Goal: Task Accomplishment & Management: Manage account settings

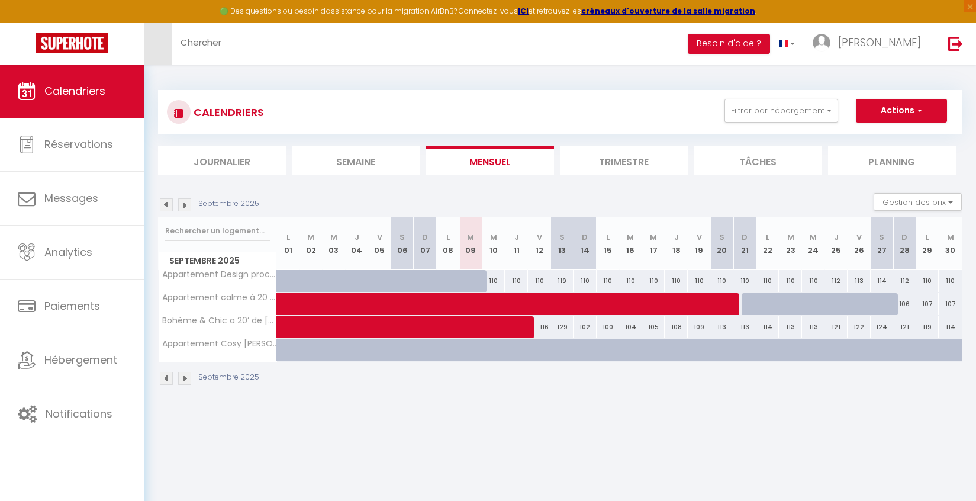
click at [164, 40] on link "Toggle menubar" at bounding box center [158, 43] width 28 height 41
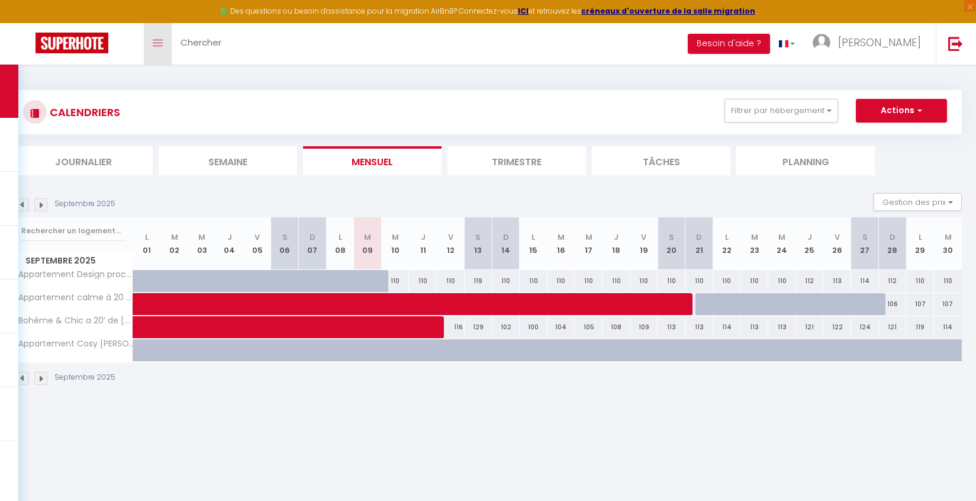
click at [162, 40] on icon "Toggle menubar" at bounding box center [158, 43] width 10 height 7
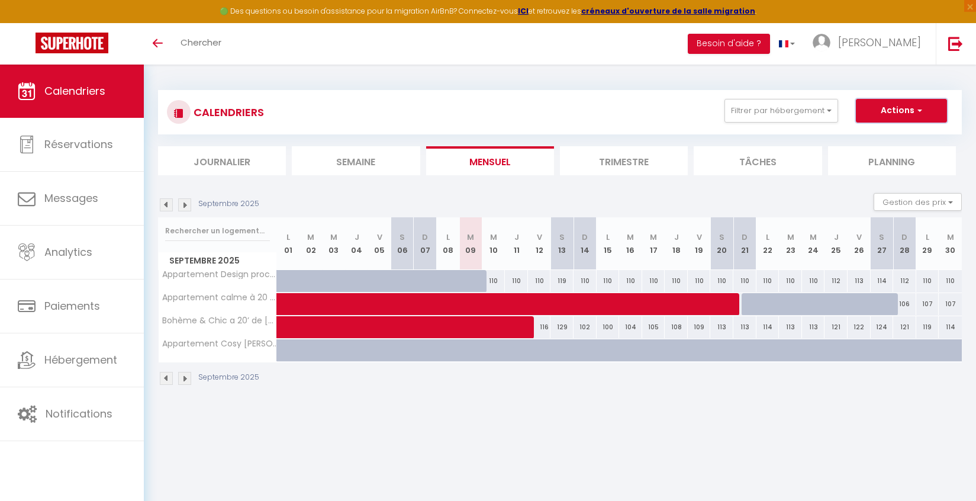
click at [921, 109] on span "button" at bounding box center [917, 110] width 7 height 12
click at [463, 37] on div "Toggle menubar Chercher BUTTON Besoin d'aide ? Mariana Paramètres Équipe" at bounding box center [526, 43] width 881 height 41
click at [206, 42] on span "Chercher" at bounding box center [200, 42] width 41 height 12
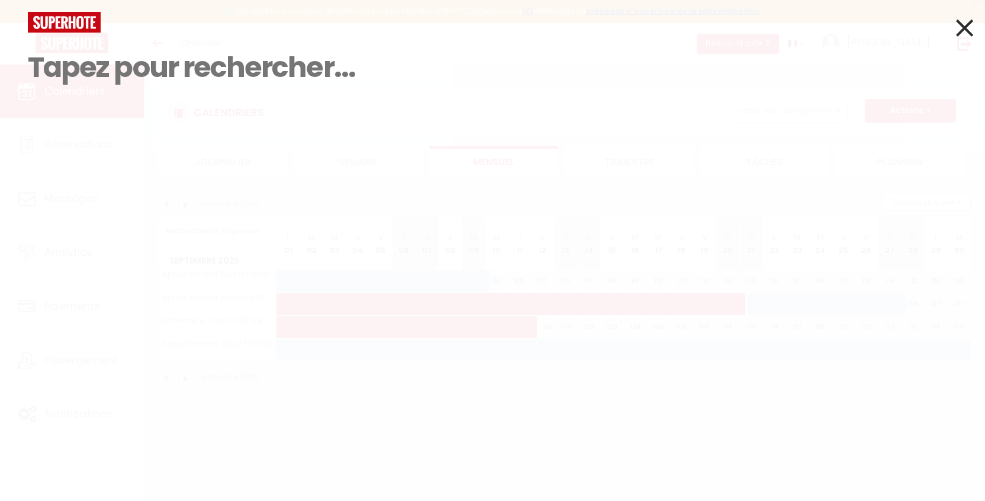
click at [153, 82] on input at bounding box center [492, 68] width 929 height 70
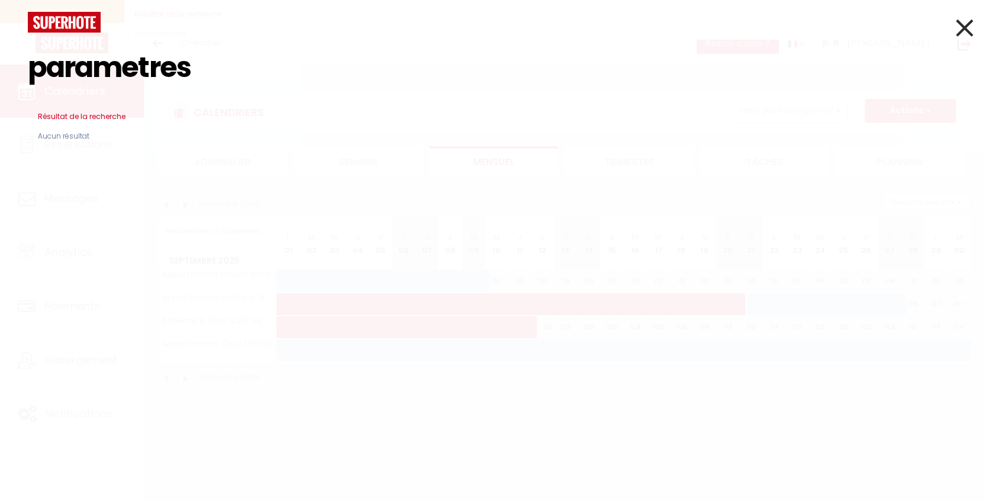
type input "parametres"
click at [963, 24] on icon at bounding box center [964, 28] width 17 height 30
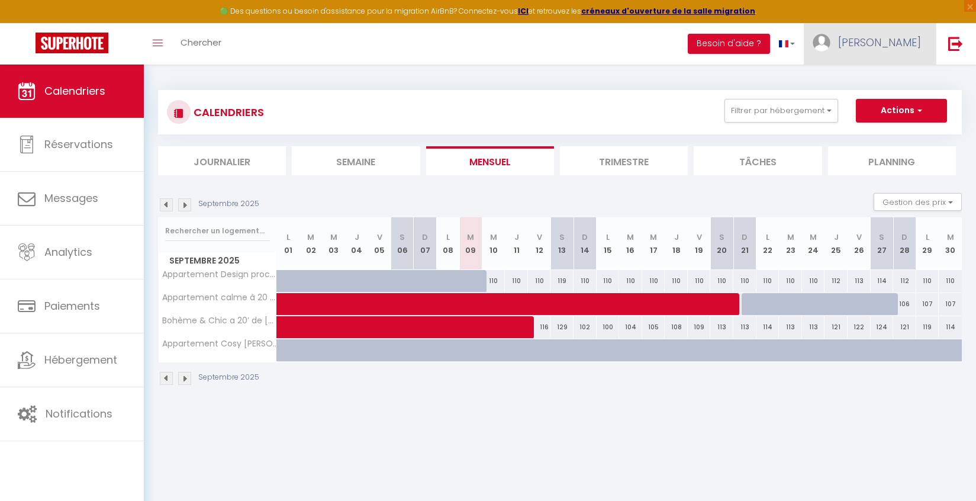
click at [884, 47] on span "[PERSON_NAME]" at bounding box center [879, 42] width 83 height 15
click at [885, 76] on link "Paramètres" at bounding box center [888, 82] width 88 height 20
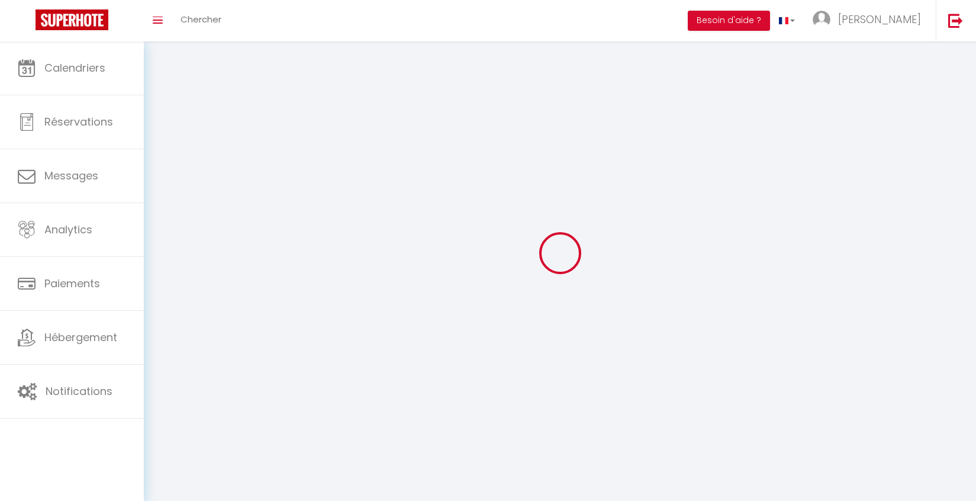
type input "[PERSON_NAME]"
type input "0652553384"
type input "[STREET_ADDRESS]"
type input "91600"
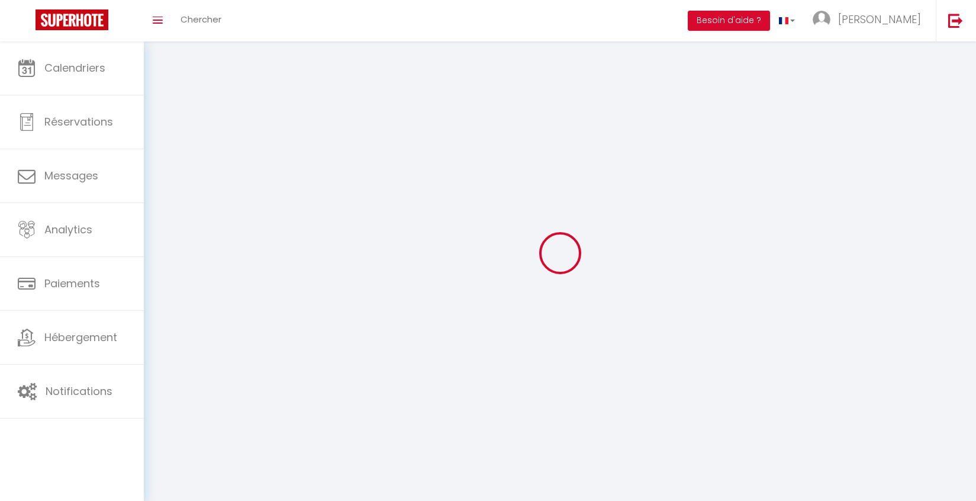
type input "Savigny sur Orge"
type input "Sk34Z3wwT6luLyRTLWlWrpCKq"
type input "oVvnwCNbLOp6eiyJ7Cfnr8jaV"
type input "[URL][DOMAIN_NAME]"
type input "Sk34Z3wwT6luLyRTLWlWrpCKq"
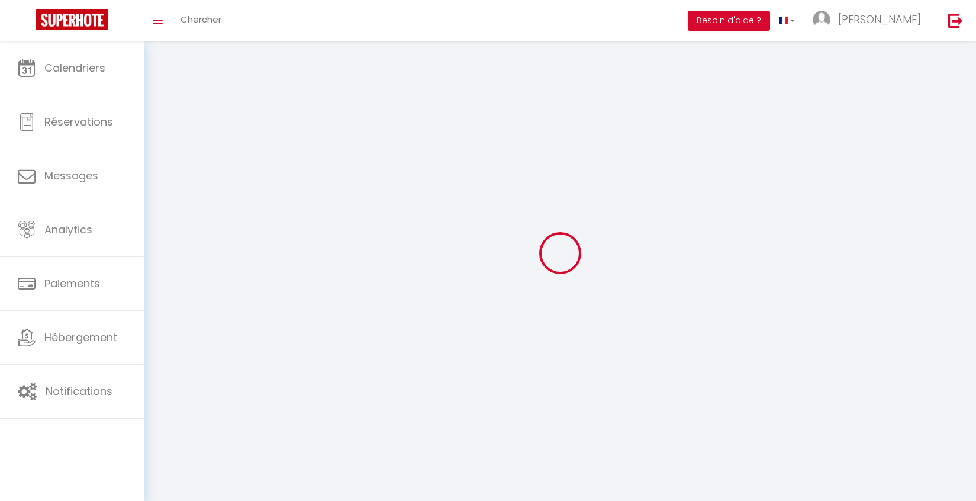
type input "oVvnwCNbLOp6eiyJ7Cfnr8jaV"
type input "[URL][DOMAIN_NAME]"
select select "28"
select select "fr"
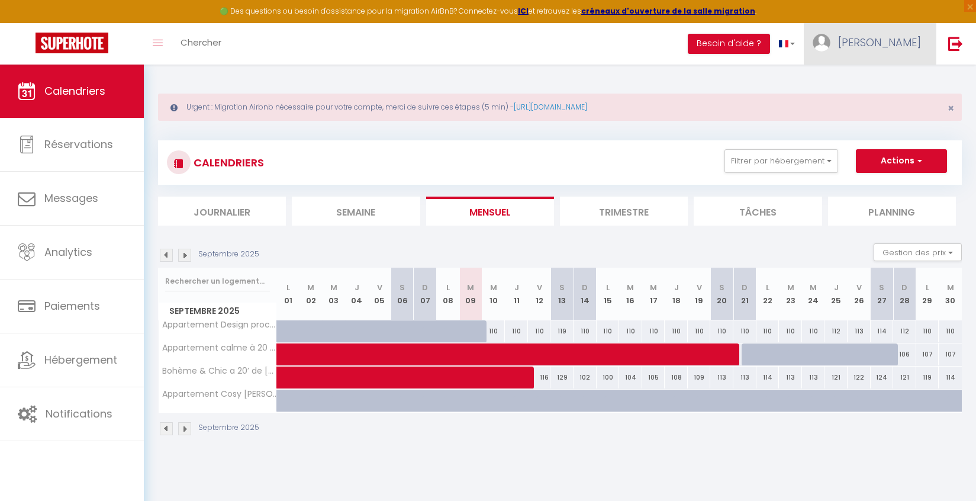
click at [920, 38] on span "[PERSON_NAME]" at bounding box center [879, 42] width 83 height 15
click at [876, 80] on link "Paramètres" at bounding box center [888, 82] width 88 height 20
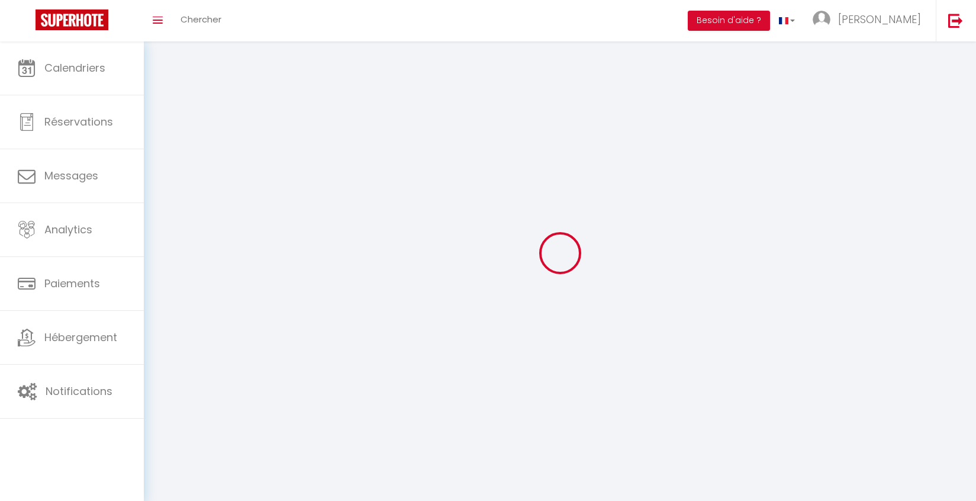
type input "[PERSON_NAME]"
type input "0652553384"
type input "[STREET_ADDRESS]"
type input "91600"
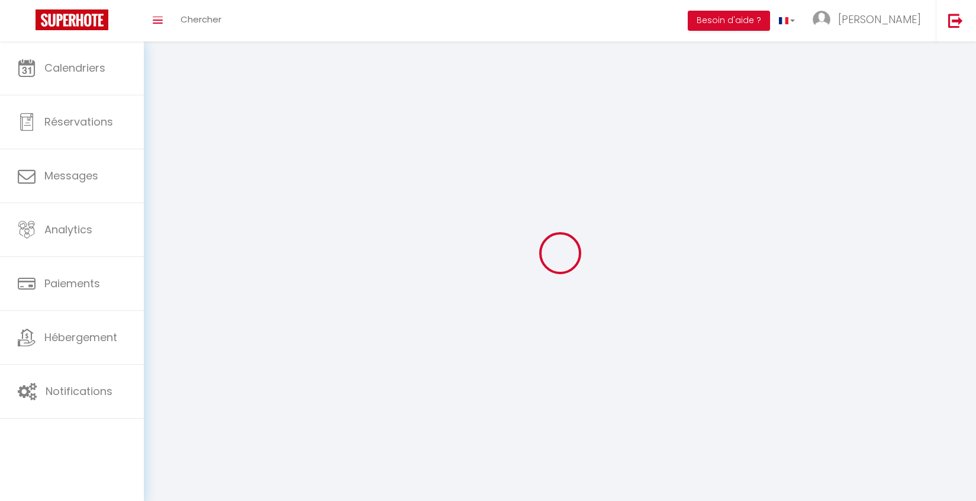
type input "Savigny sur Orge"
type input "Sk34Z3wwT6luLyRTLWlWrpCKq"
type input "oVvnwCNbLOp6eiyJ7Cfnr8jaV"
type input "[URL][DOMAIN_NAME]"
select select "28"
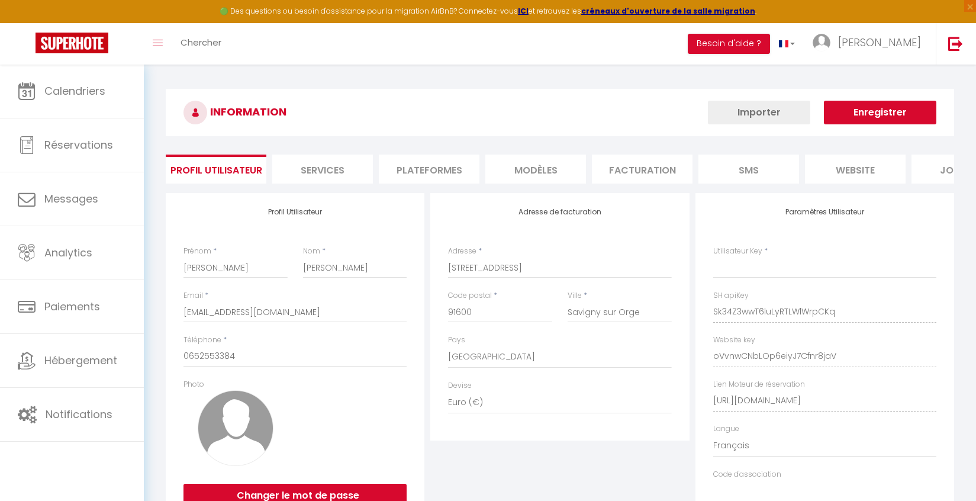
type input "Sk34Z3wwT6luLyRTLWlWrpCKq"
type input "oVvnwCNbLOp6eiyJ7Cfnr8jaV"
type input "[URL][DOMAIN_NAME]"
select select "fr"
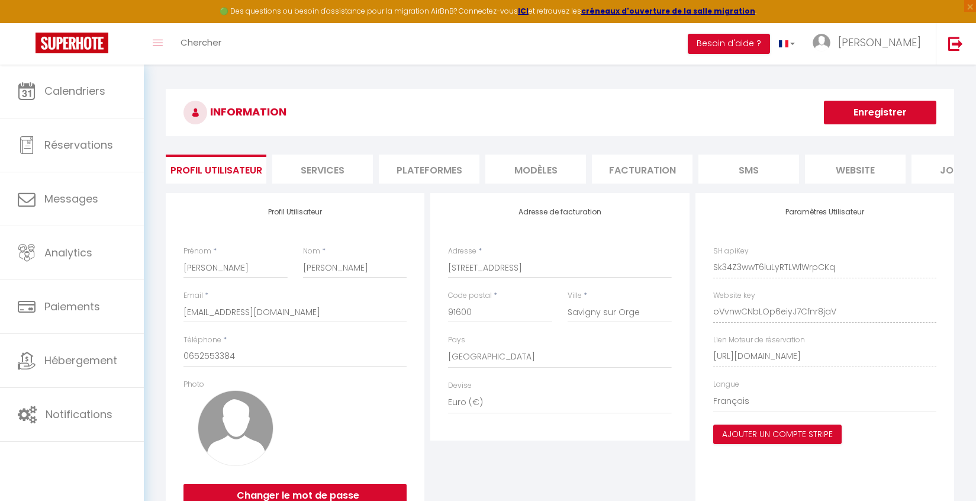
click at [437, 172] on li "Plateformes" at bounding box center [429, 168] width 101 height 29
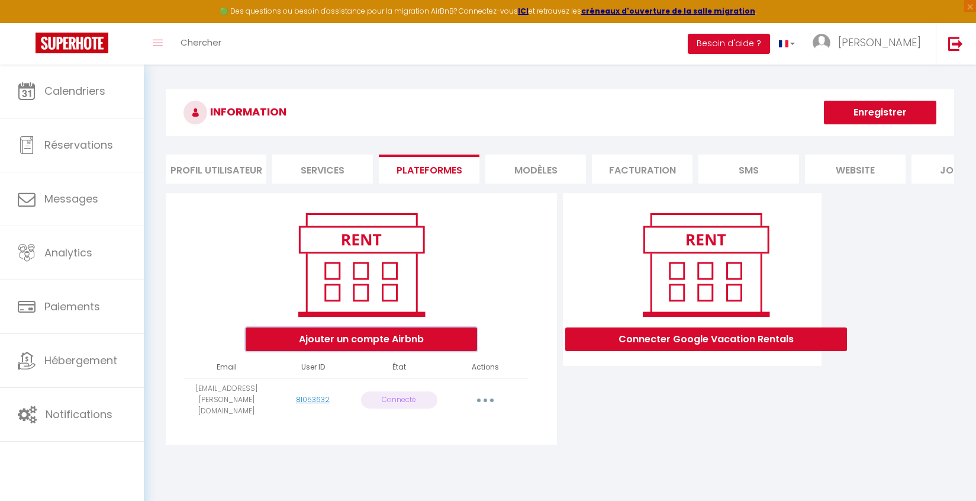
click at [374, 347] on button "Ajouter un compte Airbnb" at bounding box center [361, 339] width 231 height 24
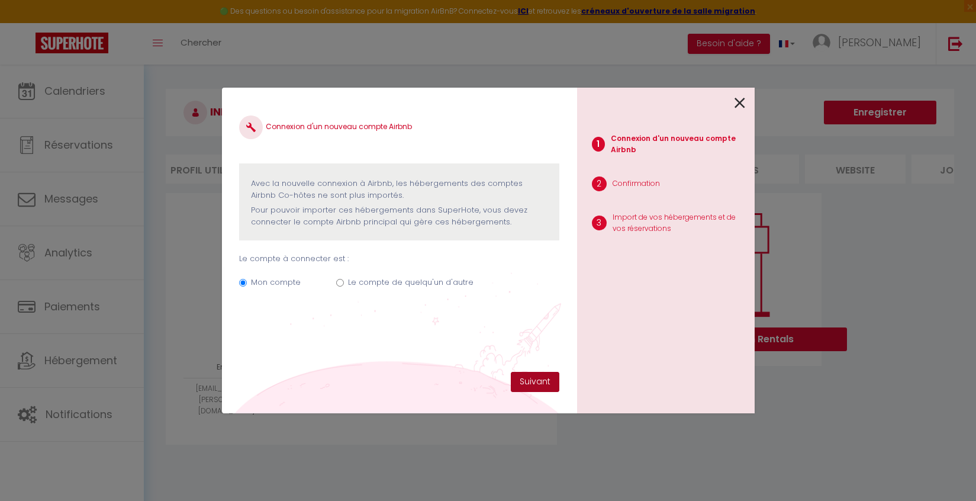
click at [534, 378] on button "Suivant" at bounding box center [535, 382] width 49 height 20
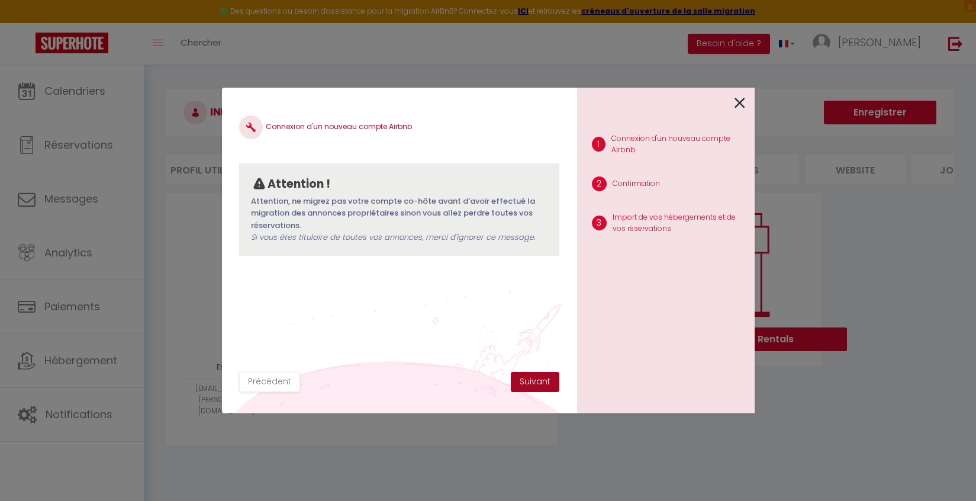
click at [534, 378] on button "Suivant" at bounding box center [535, 382] width 49 height 20
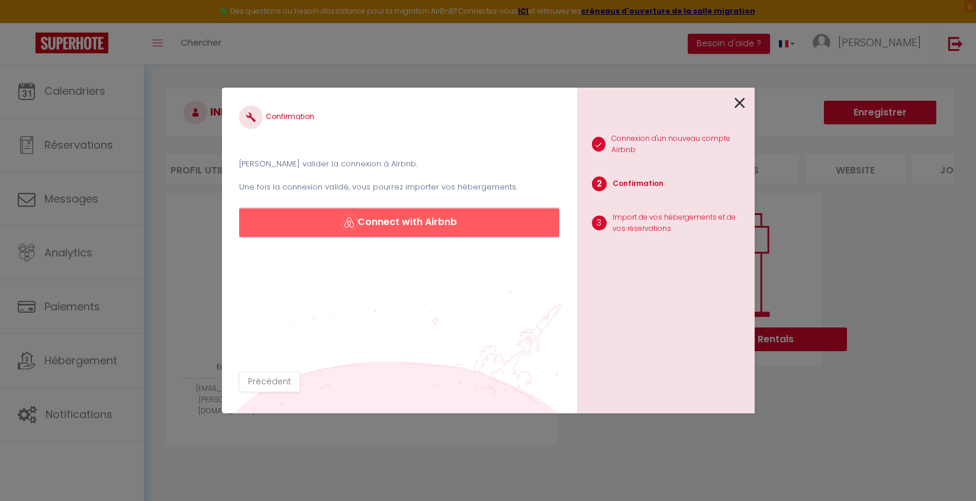
click at [442, 214] on button "Connect with Airbnb" at bounding box center [399, 222] width 320 height 28
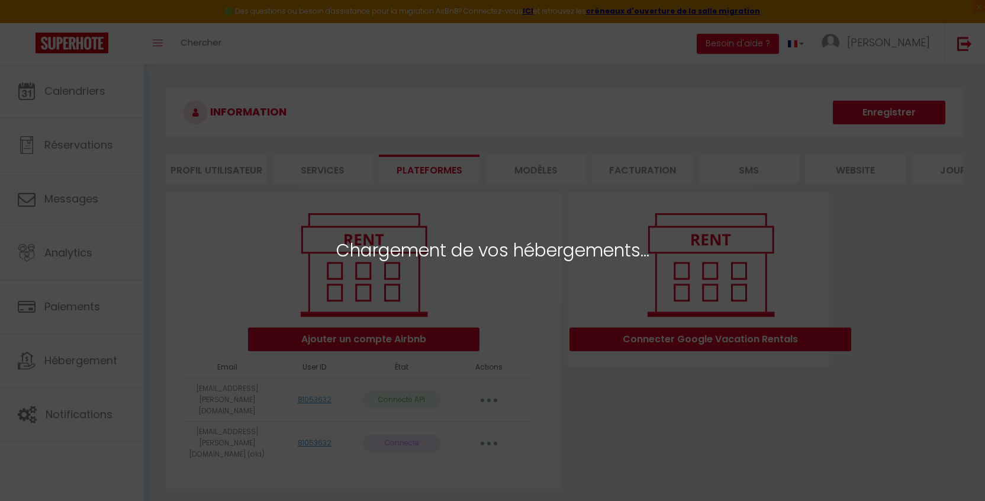
select select "54855"
select select "54856"
select select
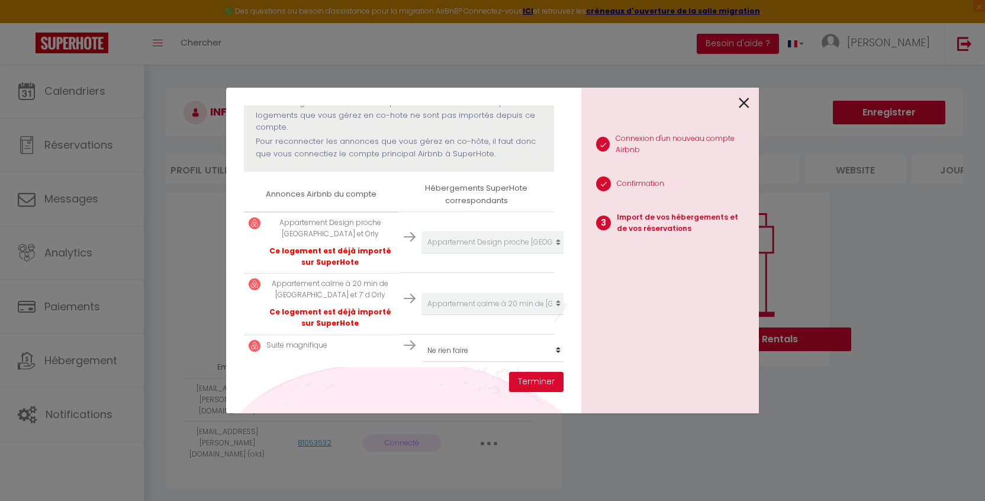
scroll to position [149, 0]
click at [548, 338] on select "Créer un nouvel hébergement Ne rien faire Appartement Cosy proch Paris et Orly …" at bounding box center [494, 347] width 146 height 22
click at [540, 381] on button "Terminer" at bounding box center [536, 382] width 54 height 20
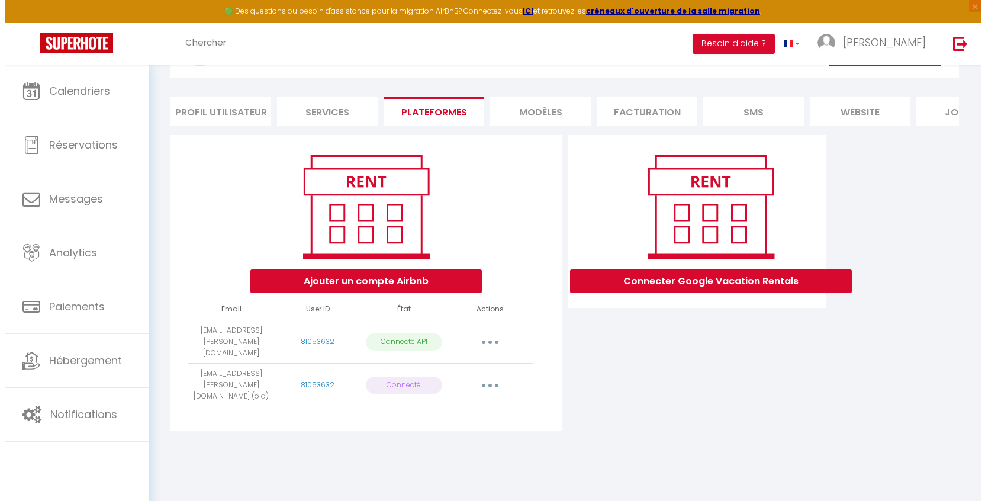
scroll to position [65, 0]
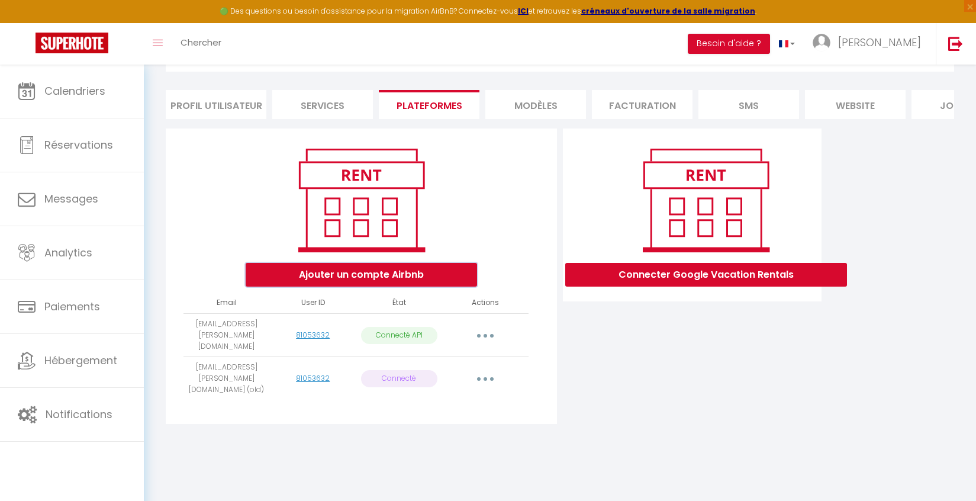
click at [413, 283] on button "Ajouter un compte Airbnb" at bounding box center [361, 275] width 231 height 24
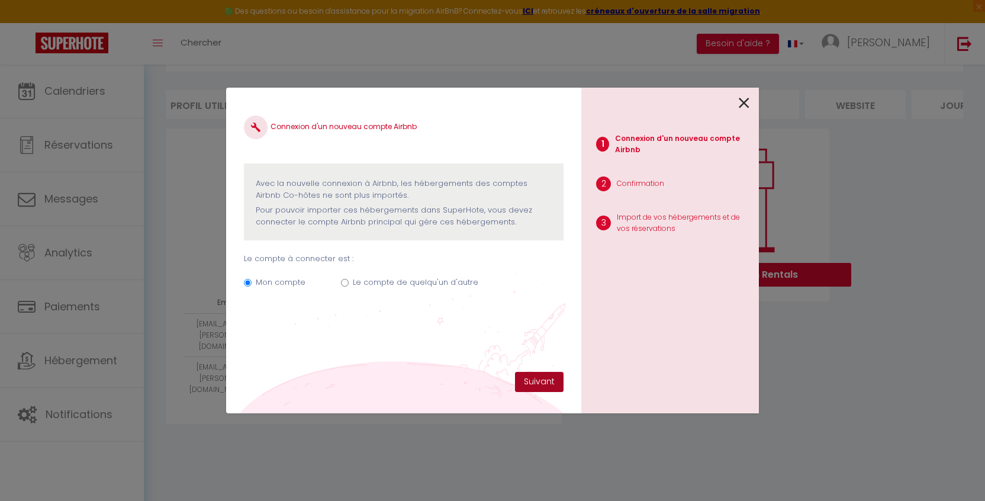
click at [544, 373] on button "Suivant" at bounding box center [539, 382] width 49 height 20
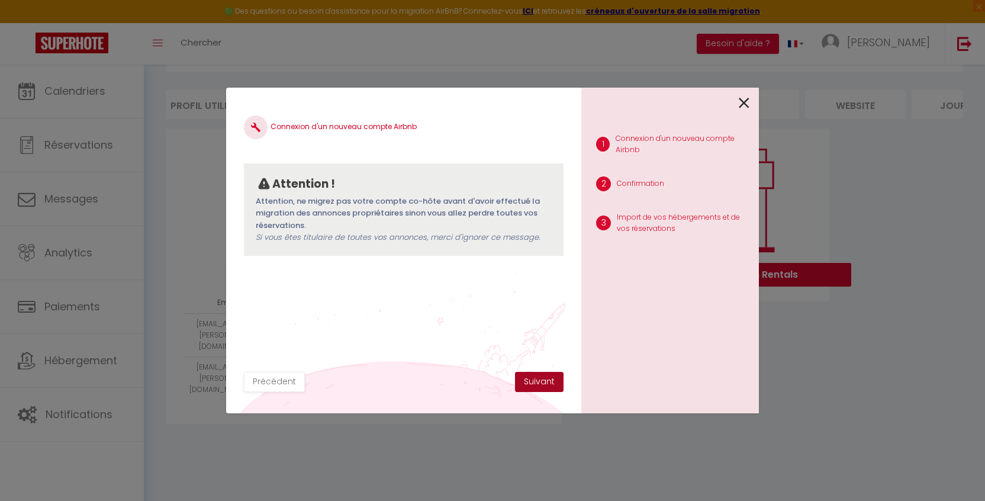
click at [534, 379] on button "Suivant" at bounding box center [539, 382] width 49 height 20
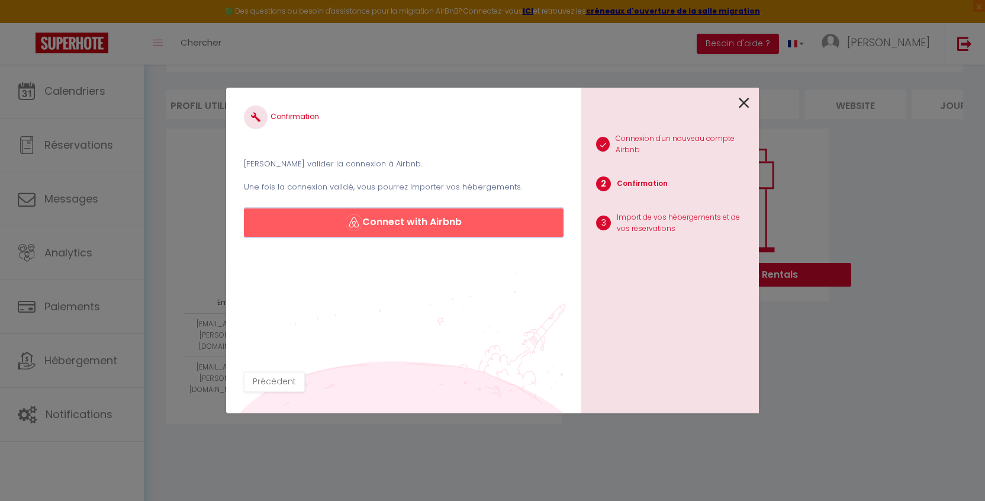
click at [440, 220] on button "Connect with Airbnb" at bounding box center [404, 222] width 320 height 28
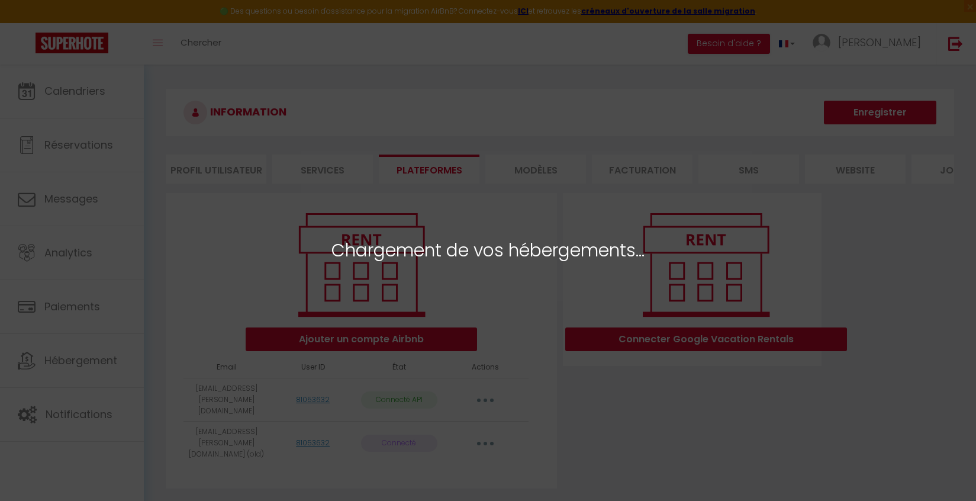
select select "54855"
select select "54856"
select select
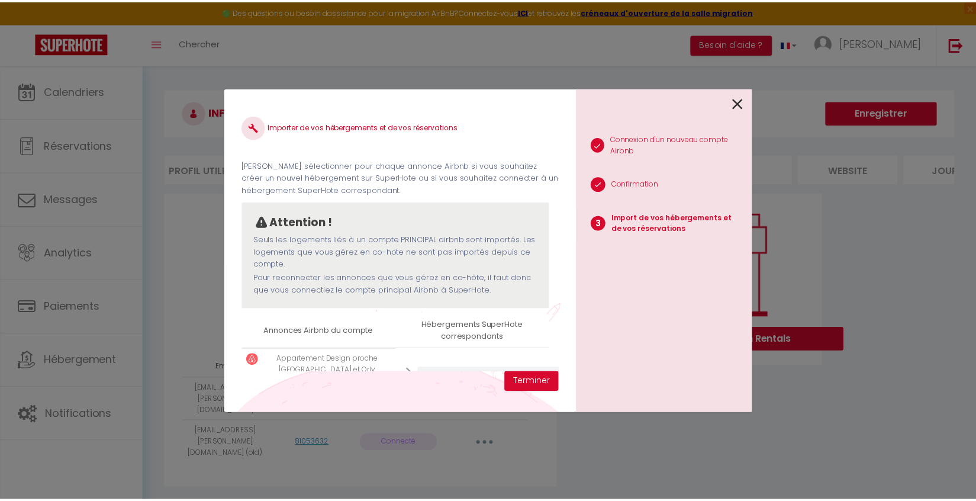
scroll to position [149, 0]
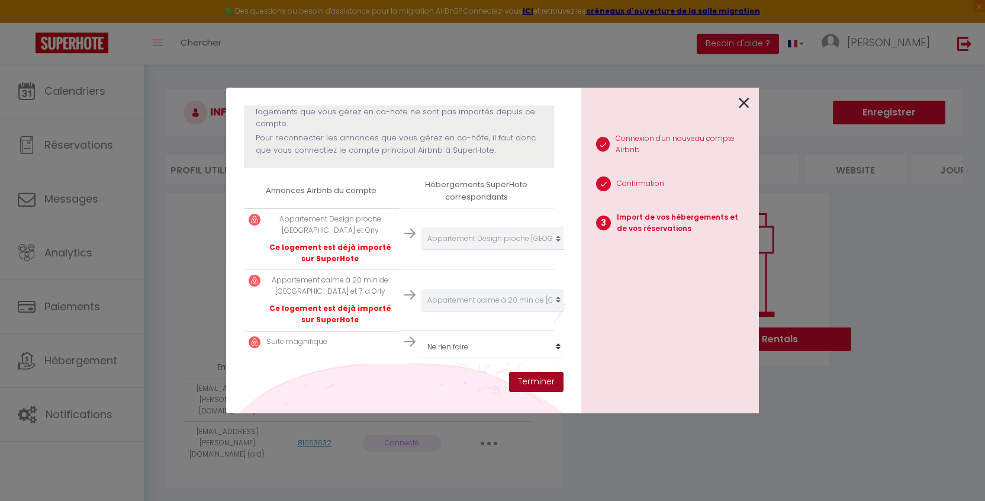
click at [528, 385] on button "Terminer" at bounding box center [536, 382] width 54 height 20
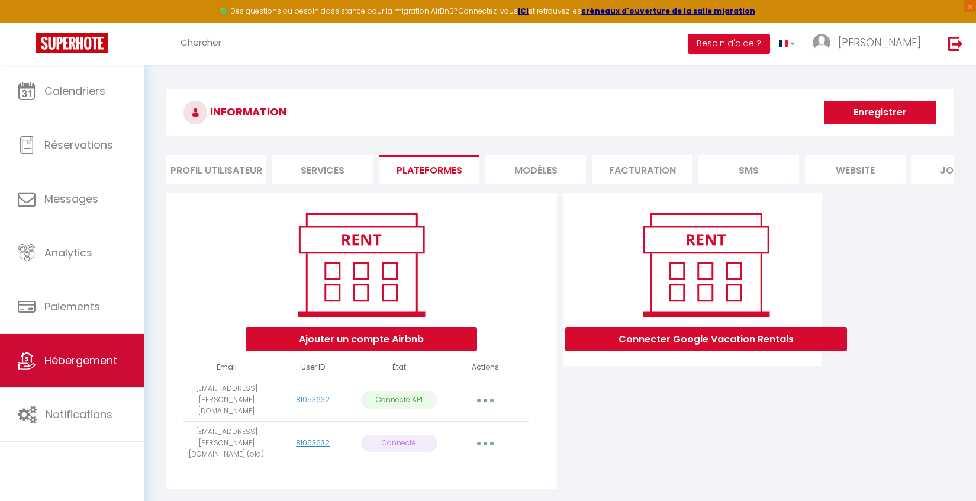
click at [71, 356] on span "Hébergement" at bounding box center [80, 360] width 73 height 15
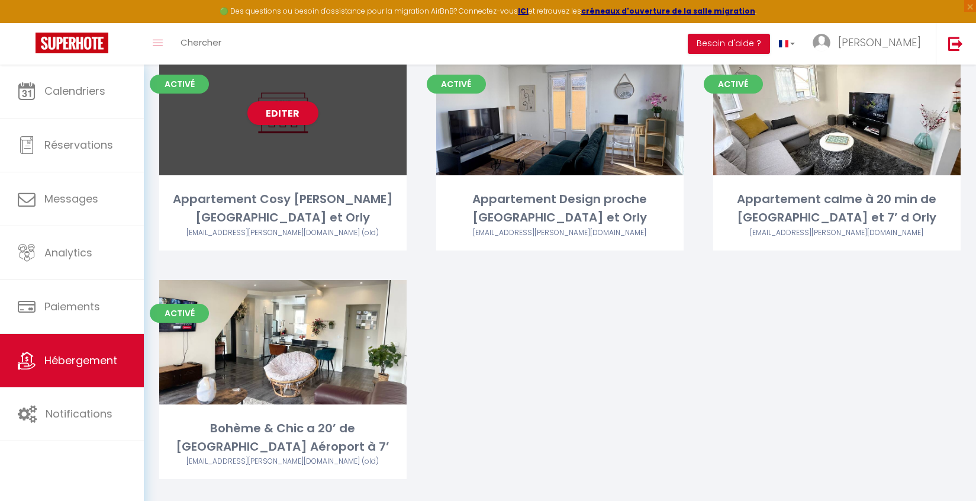
scroll to position [150, 0]
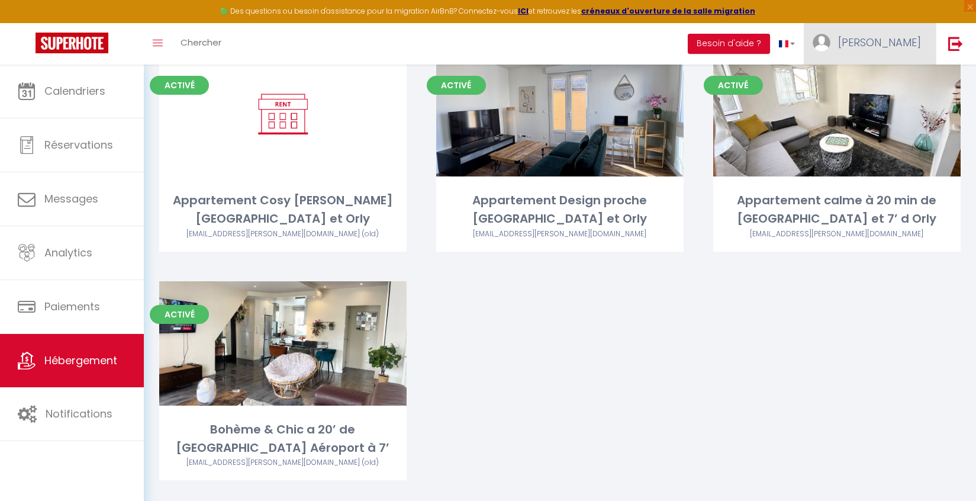
click at [898, 47] on span "[PERSON_NAME]" at bounding box center [879, 42] width 83 height 15
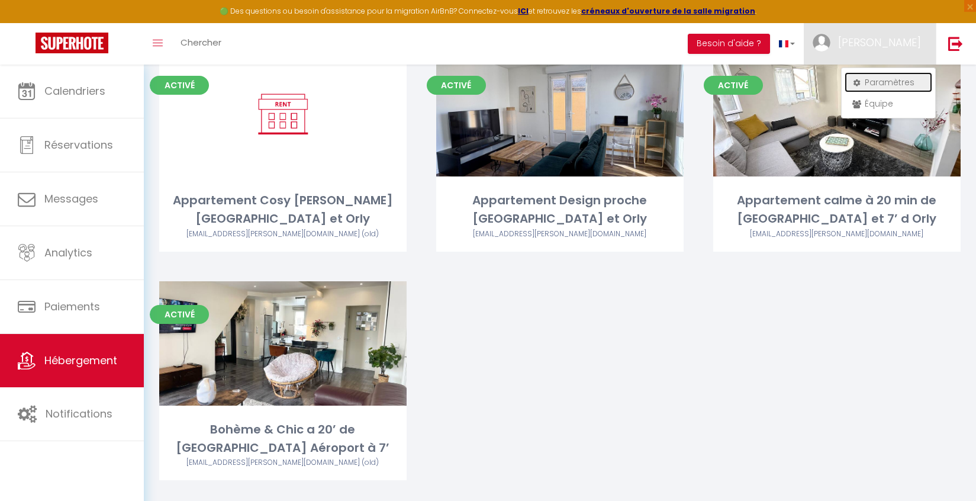
click at [895, 75] on link "Paramètres" at bounding box center [888, 82] width 88 height 20
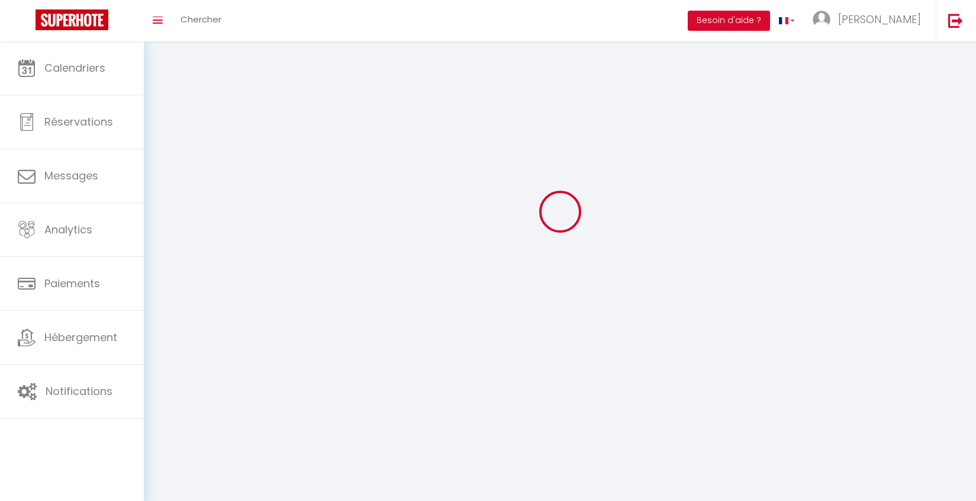
type input "[PERSON_NAME]"
type input "0652553384"
type input "[STREET_ADDRESS]"
type input "91600"
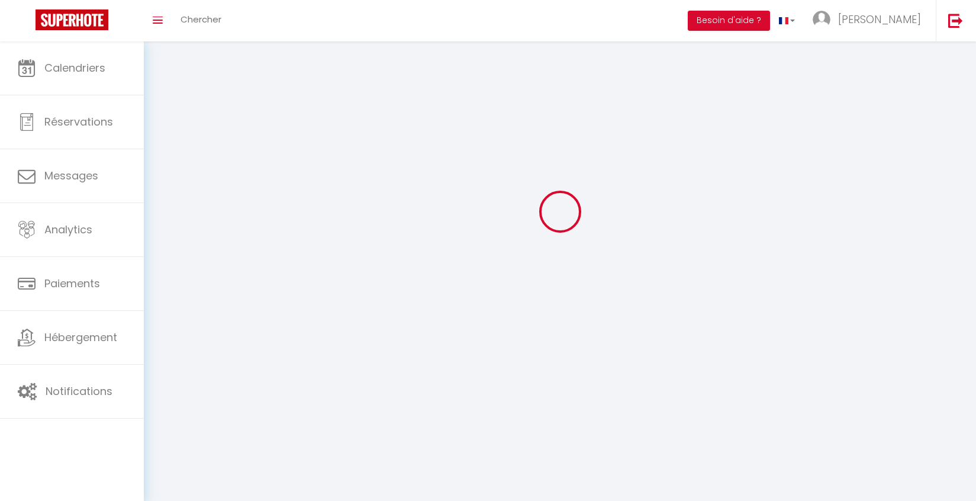
type input "Savigny sur Orge"
type input "Sk34Z3wwT6luLyRTLWlWrpCKq"
type input "oVvnwCNbLOp6eiyJ7Cfnr8jaV"
type input "Sk34Z3wwT6luLyRTLWlWrpCKq"
type input "oVvnwCNbLOp6eiyJ7Cfnr8jaV"
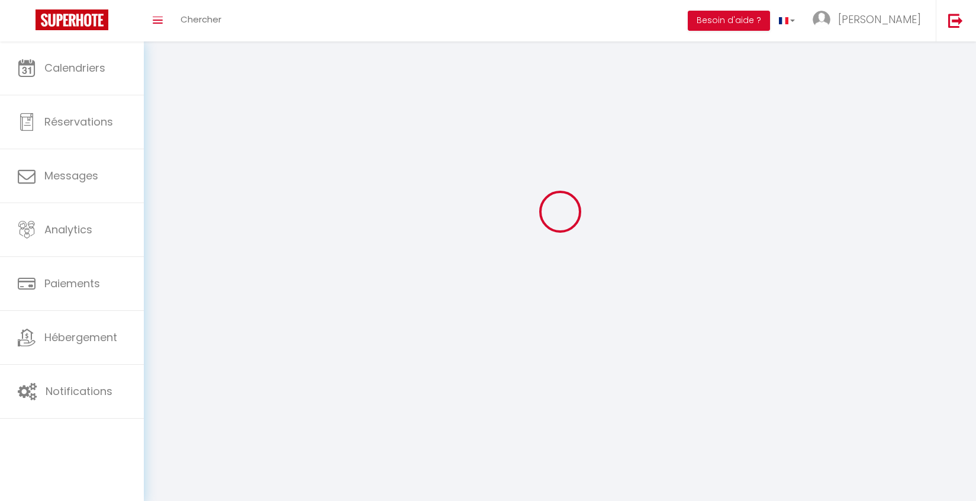
type input "[URL][DOMAIN_NAME]"
select select "28"
select select "fr"
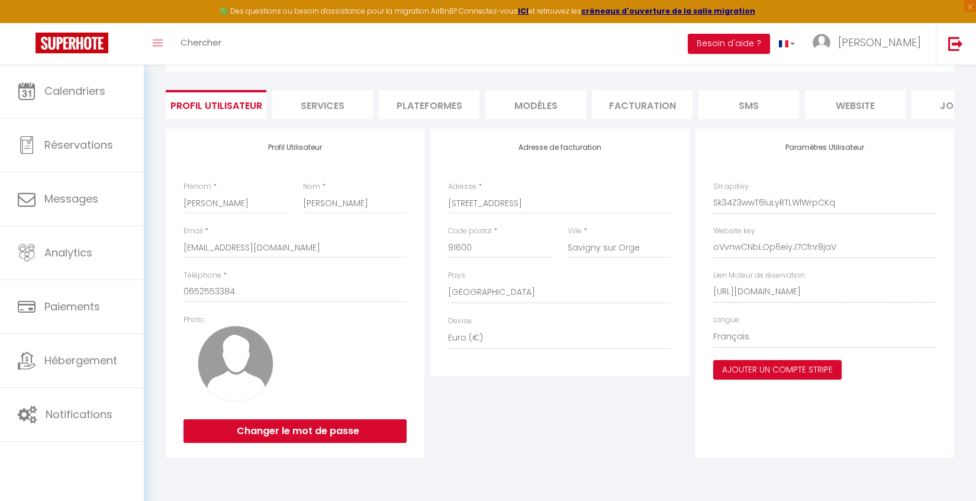
click at [418, 105] on li "Plateformes" at bounding box center [429, 104] width 101 height 29
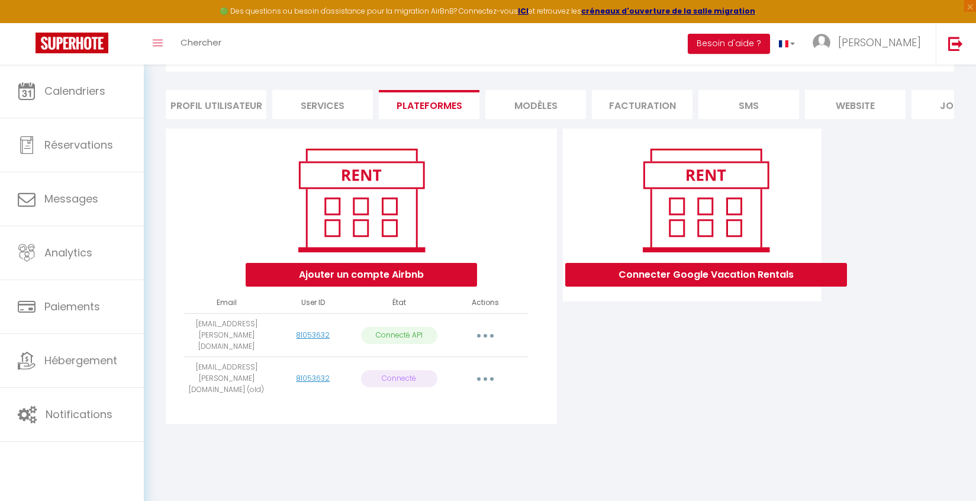
click at [487, 341] on button "button" at bounding box center [485, 334] width 33 height 19
click at [451, 405] on link "Reconnecter le compte" at bounding box center [433, 405] width 131 height 20
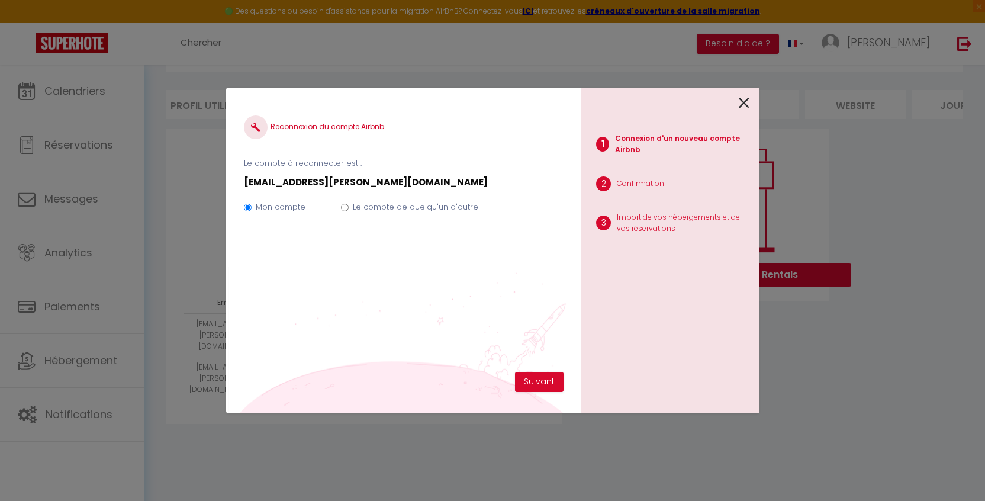
click at [344, 207] on input "Le compte de quelqu'un d'autre" at bounding box center [345, 208] width 8 height 8
radio input "true"
radio input "false"
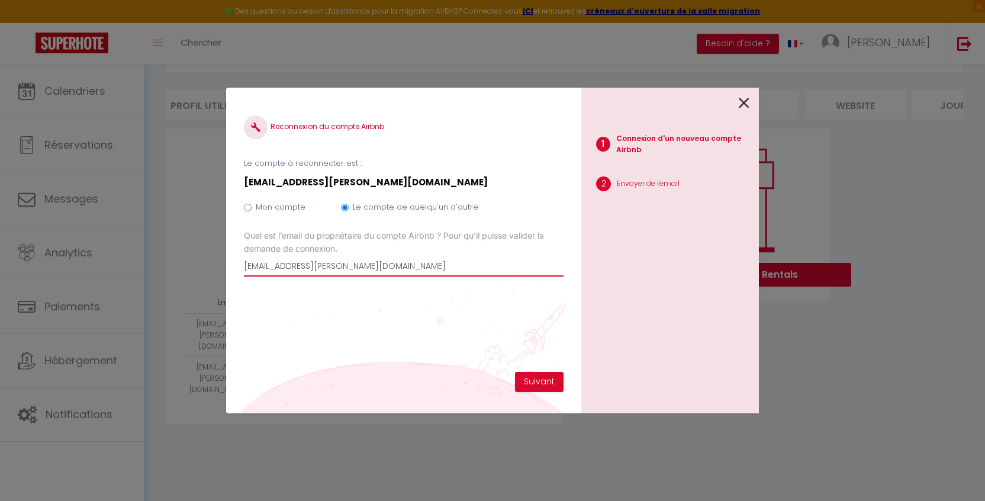
drag, startPoint x: 399, startPoint y: 270, endPoint x: 113, endPoint y: 259, distance: 286.1
click at [113, 259] on div "Reconnexion du compte Airbnb Le compte à reconnecter est : marianaalice.cardoso…" at bounding box center [492, 250] width 985 height 501
type input "C"
type input "christellequeiros@gmail.com"
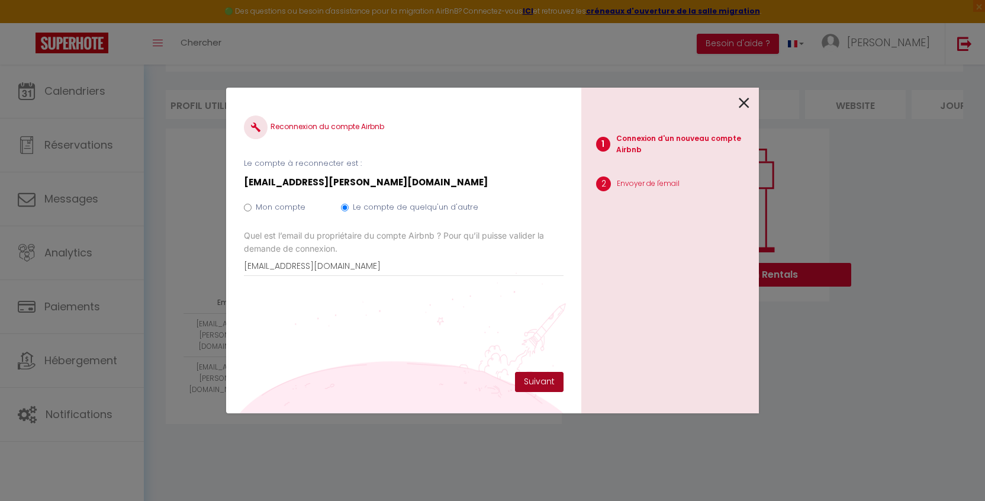
click at [530, 381] on button "Suivant" at bounding box center [539, 382] width 49 height 20
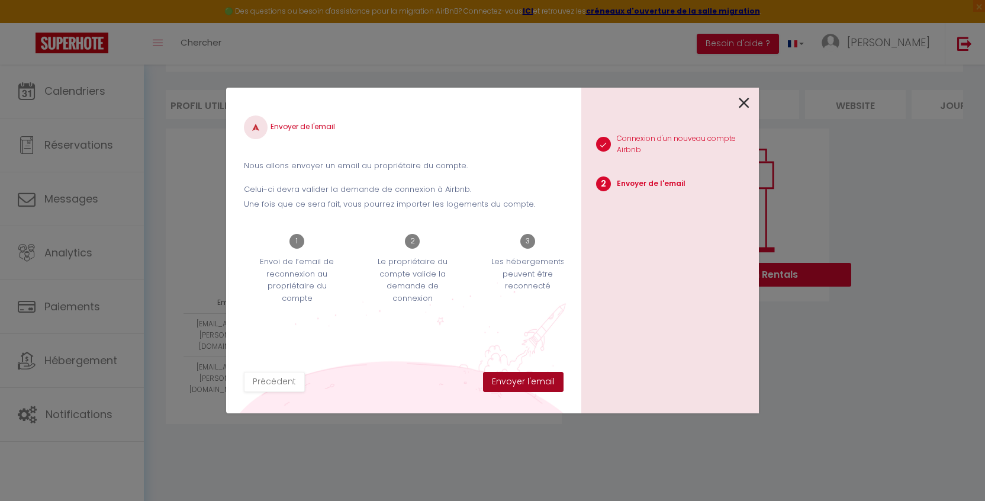
click at [530, 381] on button "Envoyer l'email" at bounding box center [523, 382] width 80 height 20
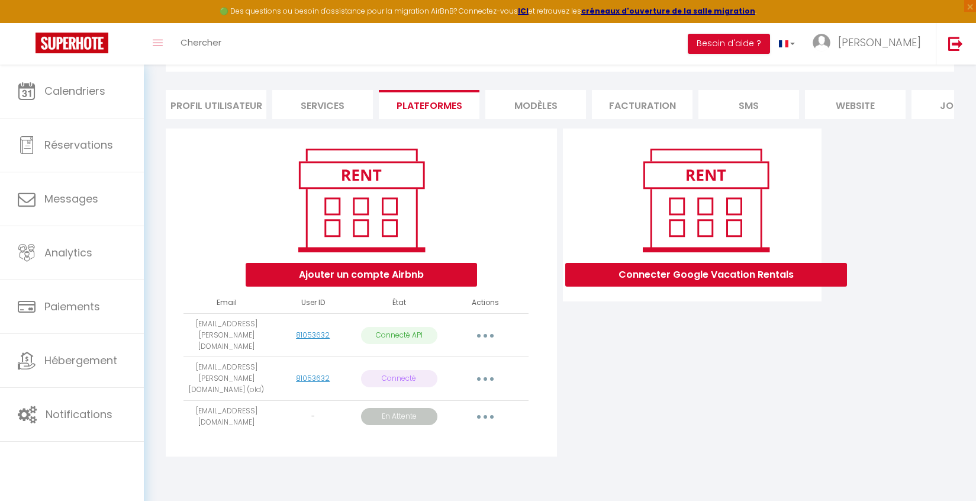
click at [488, 337] on button "button" at bounding box center [485, 334] width 33 height 19
click at [447, 409] on link "Reconnecter le compte" at bounding box center [433, 405] width 131 height 20
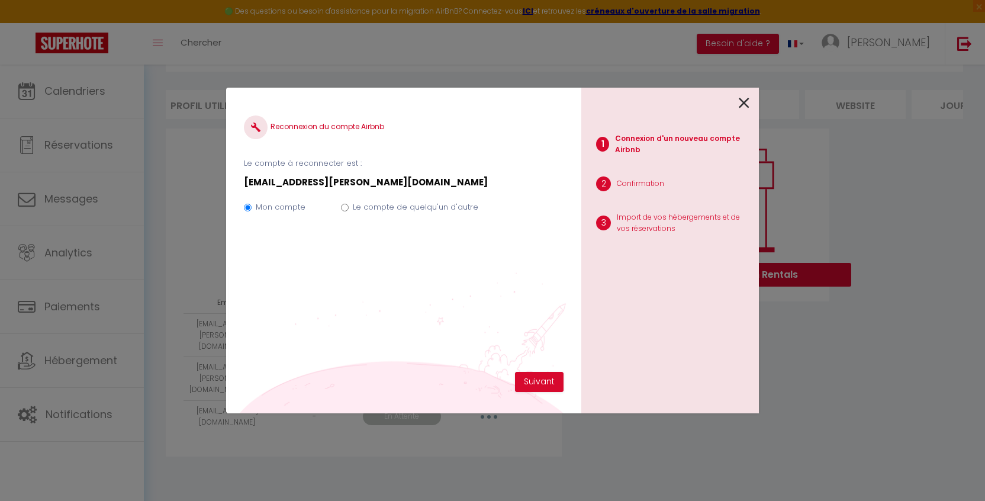
click at [341, 209] on input "Le compte de quelqu'un d'autre" at bounding box center [345, 208] width 8 height 8
radio input "true"
radio input "false"
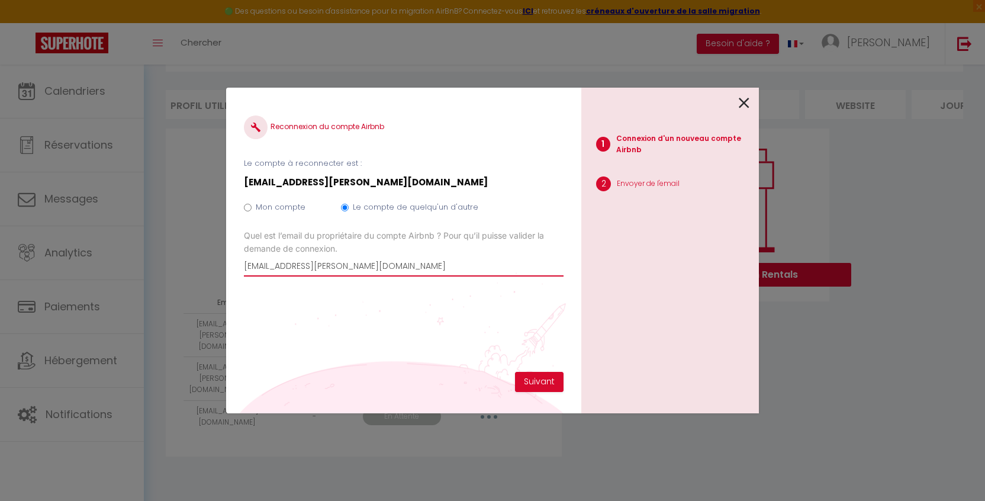
drag, startPoint x: 400, startPoint y: 269, endPoint x: 50, endPoint y: 276, distance: 349.8
click at [51, 275] on div "Reconnexion du compte Airbnb Le compte à reconnecter est : marianaalice.cardoso…" at bounding box center [492, 250] width 985 height 501
drag, startPoint x: 398, startPoint y: 267, endPoint x: 199, endPoint y: 266, distance: 198.8
click at [199, 267] on div "Reconnexion du compte Airbnb Le compte à reconnecter est : marianaalice.cardoso…" at bounding box center [492, 250] width 985 height 501
type input "[EMAIL_ADDRESS][DOMAIN_NAME]"
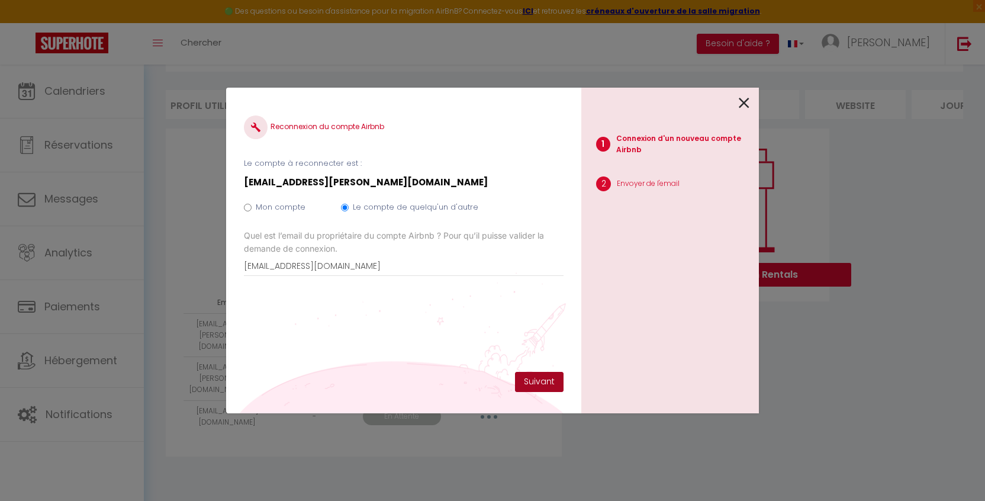
click at [545, 383] on button "Suivant" at bounding box center [539, 382] width 49 height 20
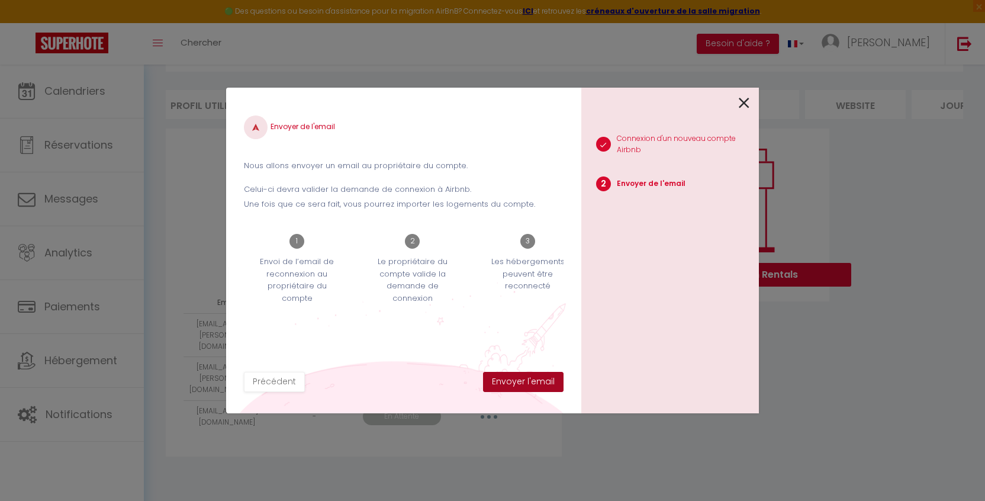
click at [539, 379] on button "Envoyer l'email" at bounding box center [523, 382] width 80 height 20
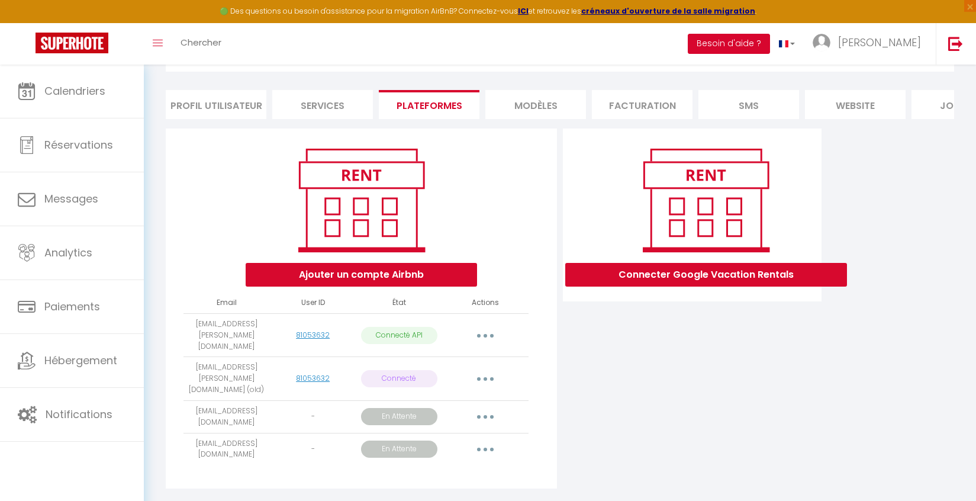
click at [770, 38] on button "Besoin d'aide ?" at bounding box center [729, 44] width 82 height 20
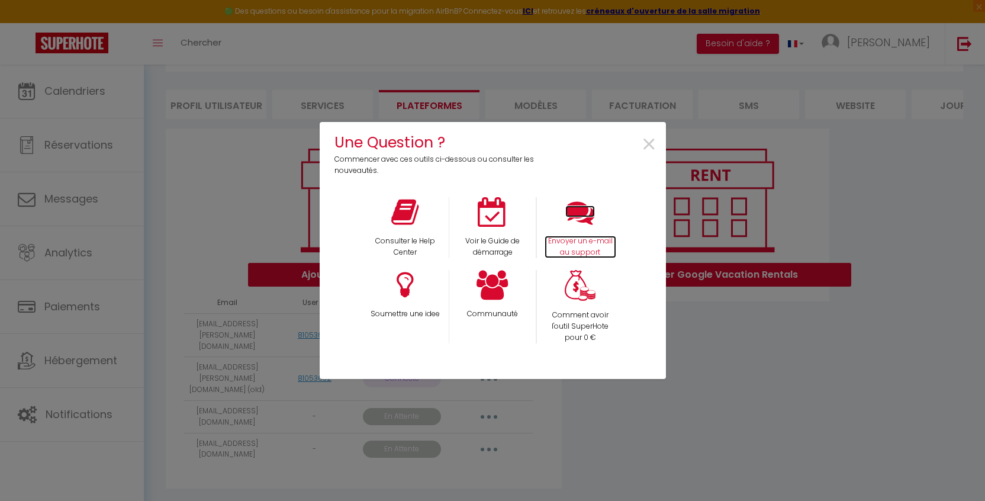
click at [579, 208] on icon at bounding box center [580, 212] width 30 height 30
